Goal: Find specific page/section: Find specific page/section

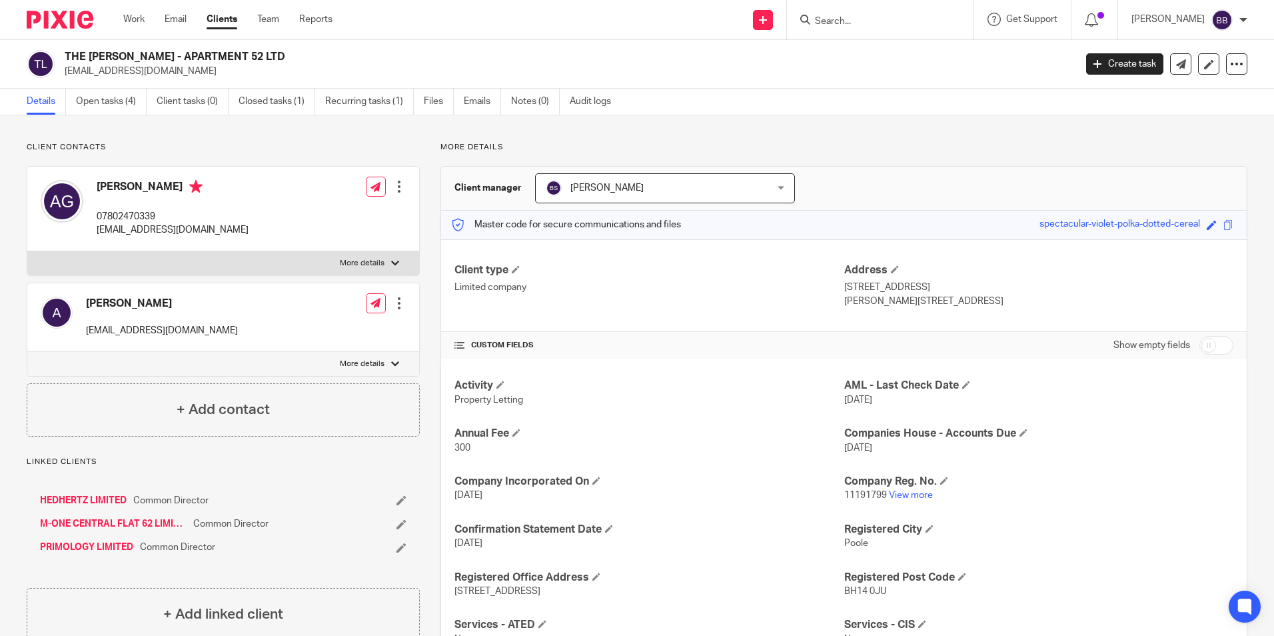
click at [901, 21] on input "Search" at bounding box center [873, 22] width 120 height 12
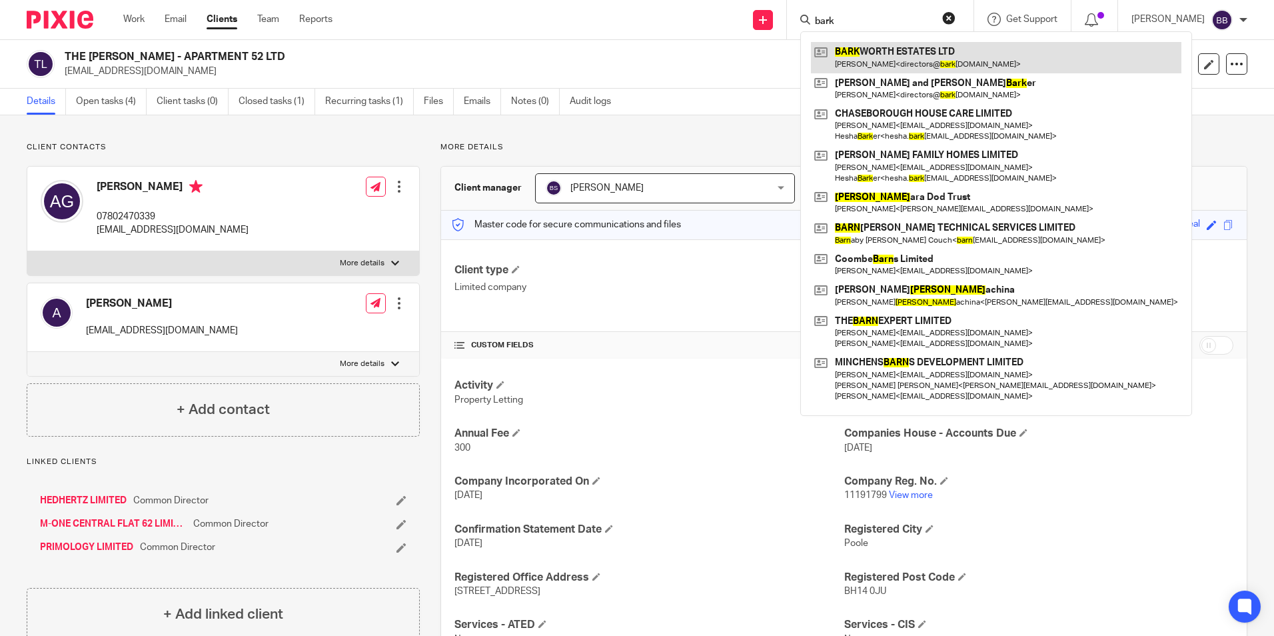
type input "bark"
click at [938, 54] on link at bounding box center [996, 57] width 370 height 31
click at [926, 55] on link at bounding box center [996, 57] width 370 height 31
